Goal: Transaction & Acquisition: Purchase product/service

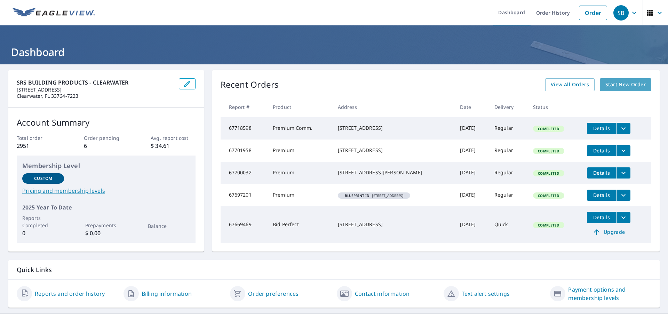
click at [622, 84] on span "Start New Order" at bounding box center [625, 84] width 40 height 9
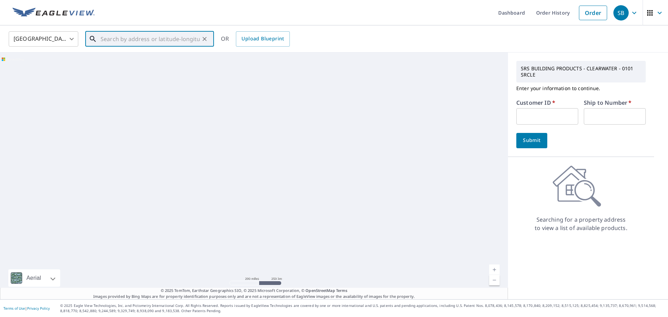
click at [118, 35] on input "text" at bounding box center [149, 38] width 99 height 19
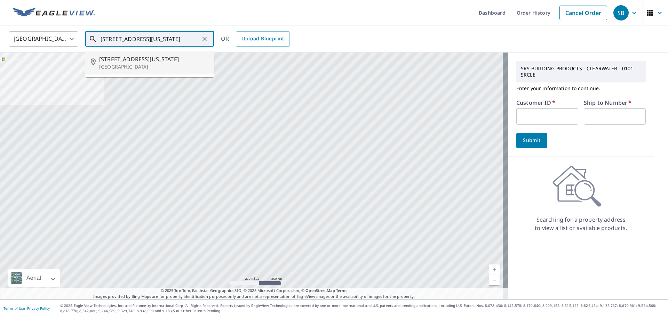
click at [128, 67] on p "[GEOGRAPHIC_DATA]" at bounding box center [153, 66] width 109 height 7
type input "[STREET_ADDRESS][US_STATE]"
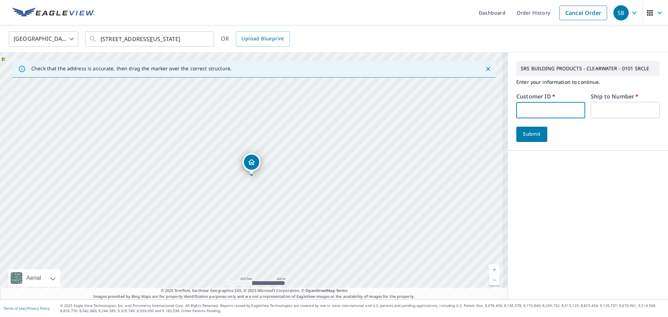
click at [555, 111] on input "text" at bounding box center [550, 110] width 69 height 16
type input "acoma"
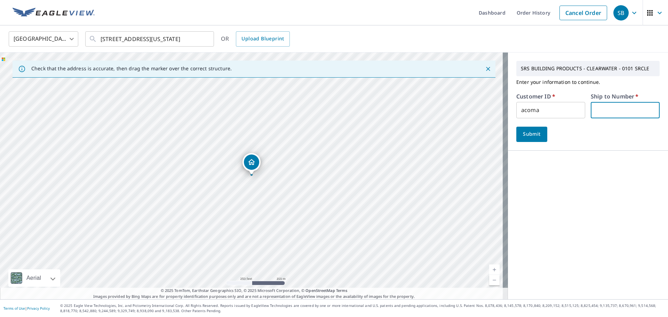
click at [607, 110] on input "text" at bounding box center [624, 110] width 69 height 16
type input "1"
drag, startPoint x: 526, startPoint y: 132, endPoint x: 302, endPoint y: 184, distance: 230.1
click at [571, 180] on div "SRS BUILDING PRODUCTS - CLEARWATER - 0101 SRCLE Enter your information to conti…" at bounding box center [588, 175] width 160 height 246
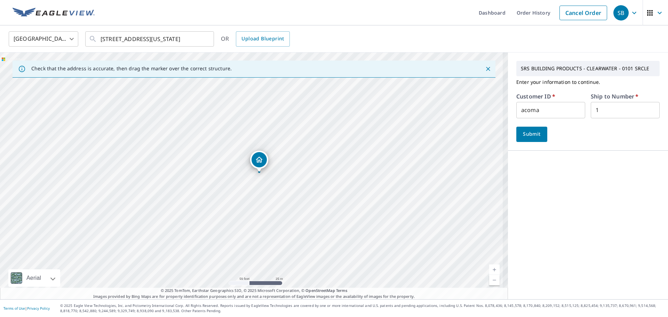
drag, startPoint x: 254, startPoint y: 162, endPoint x: 260, endPoint y: 161, distance: 5.7
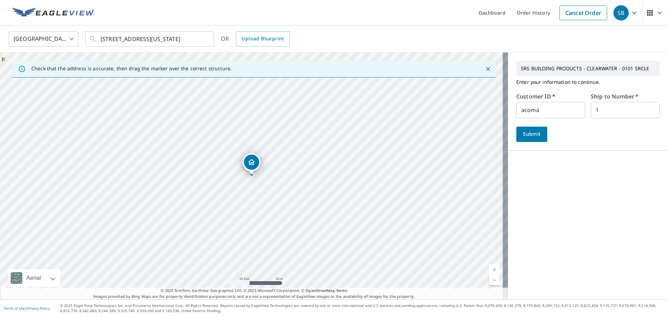
click at [522, 132] on span "Submit" at bounding box center [532, 134] width 20 height 9
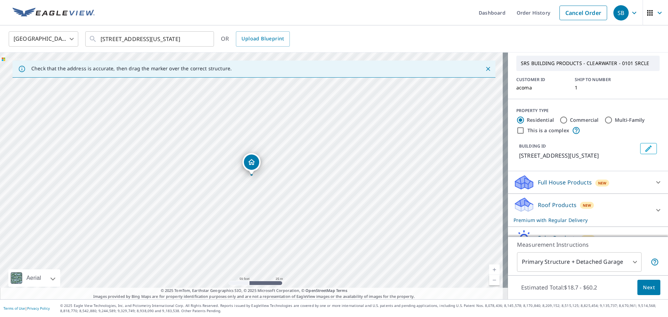
scroll to position [69, 0]
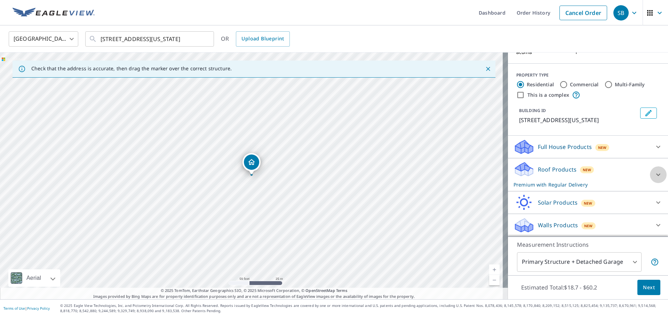
click at [654, 171] on icon at bounding box center [658, 174] width 8 height 8
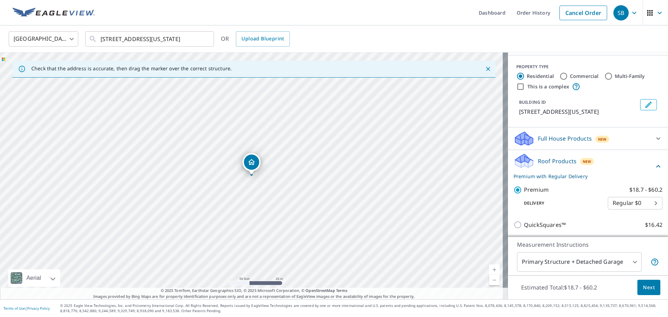
scroll to position [163, 0]
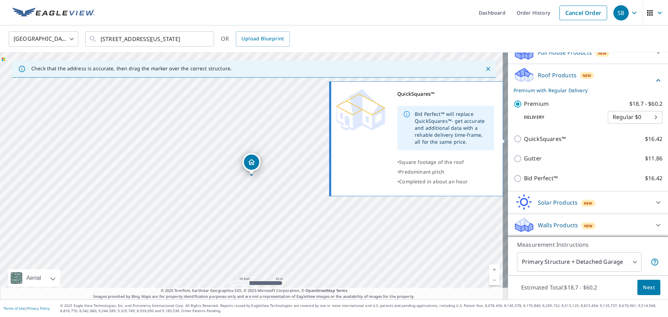
click at [513, 137] on input "QuickSquares™ $16.42" at bounding box center [518, 139] width 10 height 8
checkbox input "true"
checkbox input "false"
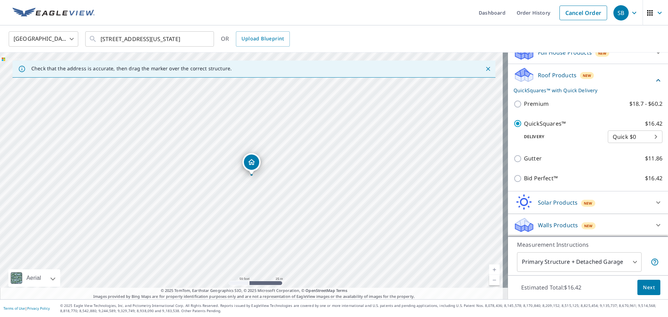
click at [647, 287] on span "Next" at bounding box center [648, 287] width 12 height 9
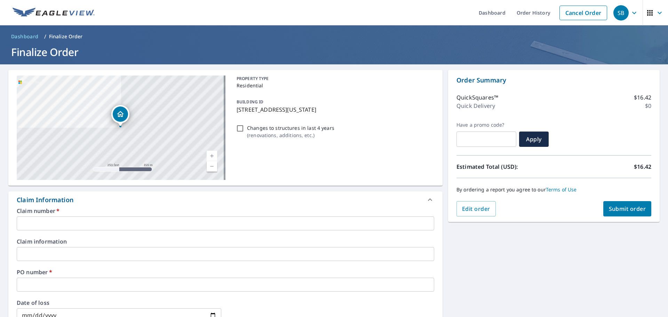
drag, startPoint x: 369, startPoint y: 114, endPoint x: 231, endPoint y: 108, distance: 138.1
click at [231, 108] on div "[STREET_ADDRESS][US_STATE] Aerial Road A standard road map Aerial A detailed lo…" at bounding box center [225, 128] width 434 height 116
checkbox input "true"
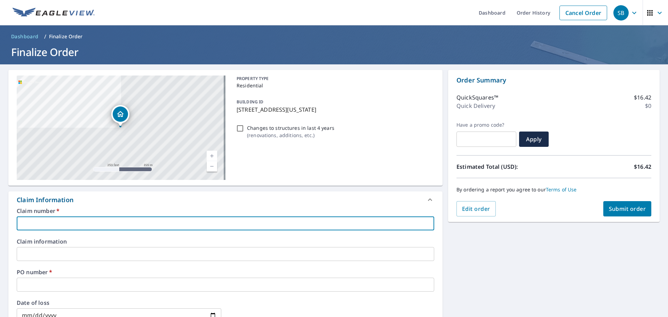
click at [78, 222] on input "text" at bounding box center [225, 223] width 417 height 14
paste input "[STREET_ADDRESS][US_STATE]"
type input "[STREET_ADDRESS][US_STATE]"
click at [97, 149] on div "[STREET_ADDRESS][US_STATE]" at bounding box center [121, 127] width 209 height 104
checkbox input "true"
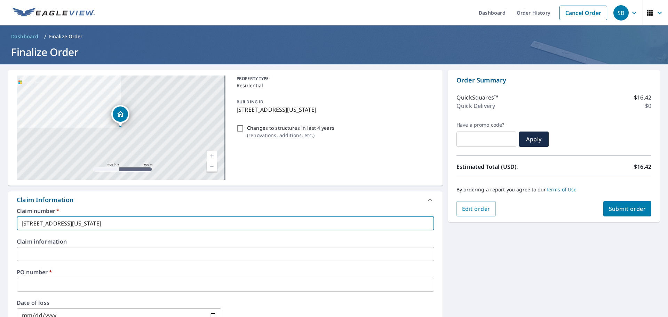
scroll to position [139, 0]
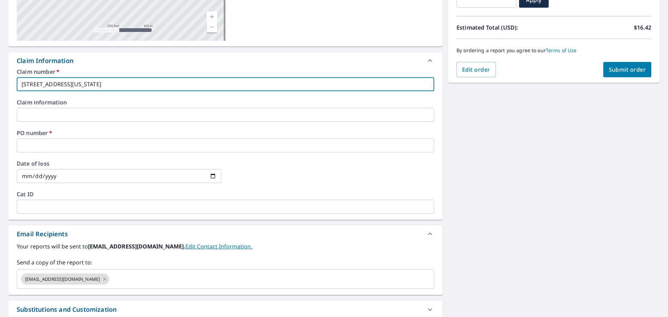
type input "[STREET_ADDRESS][US_STATE]"
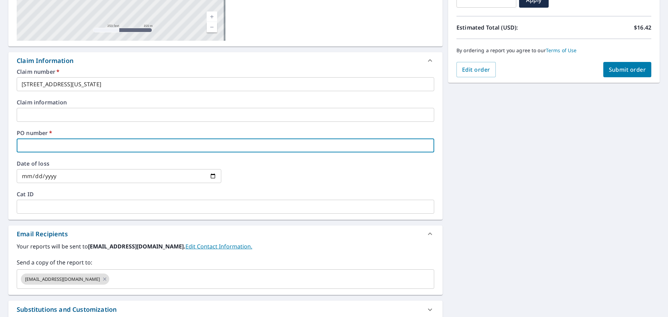
click at [60, 146] on input "text" at bounding box center [225, 145] width 417 height 14
paste input "[STREET_ADDRESS][US_STATE]"
type input "[STREET_ADDRESS][US_STATE]"
click at [103, 280] on icon at bounding box center [104, 278] width 3 height 3
checkbox input "true"
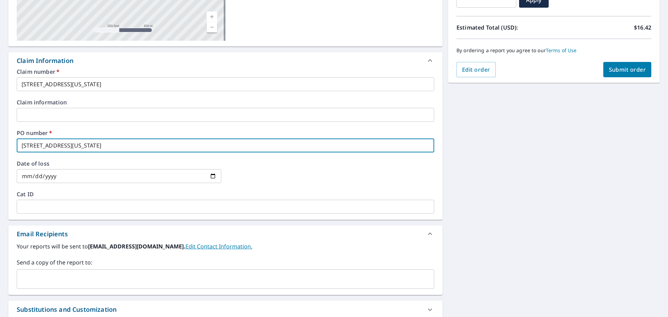
type input "[STREET_ADDRESS][US_STATE]"
click at [84, 280] on input "text" at bounding box center [220, 278] width 401 height 13
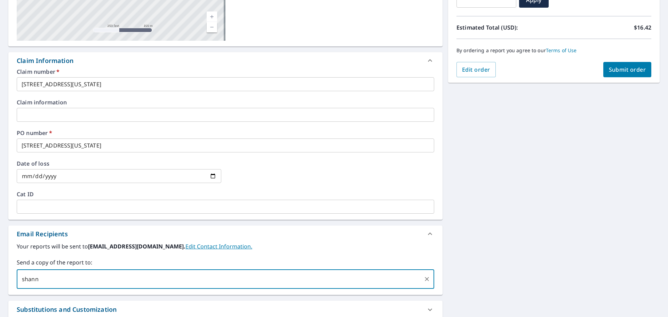
type input "[PERSON_NAME][EMAIL_ADDRESS][PERSON_NAME][DOMAIN_NAME]"
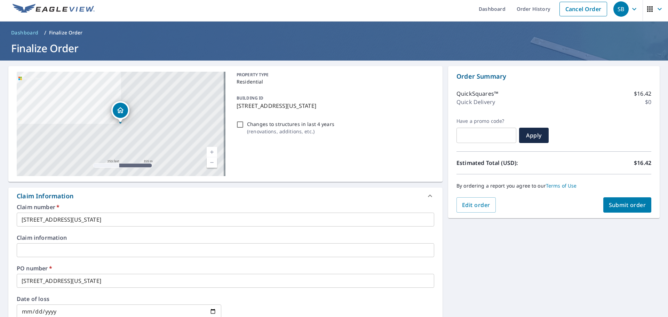
scroll to position [0, 0]
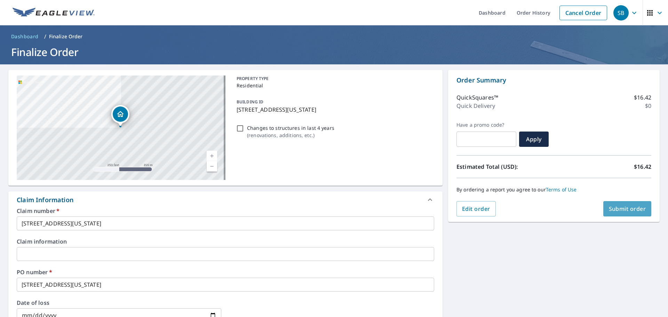
click at [611, 212] on span "Submit order" at bounding box center [626, 209] width 37 height 8
checkbox input "true"
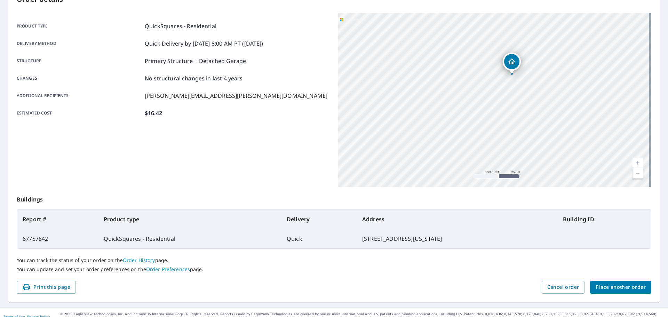
scroll to position [92, 0]
